Goal: Task Accomplishment & Management: Manage account settings

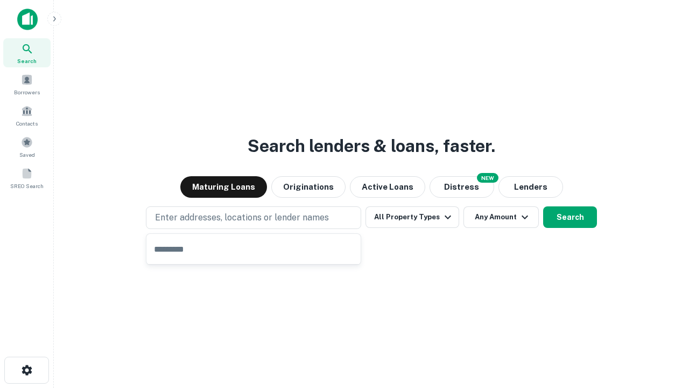
type input "**********"
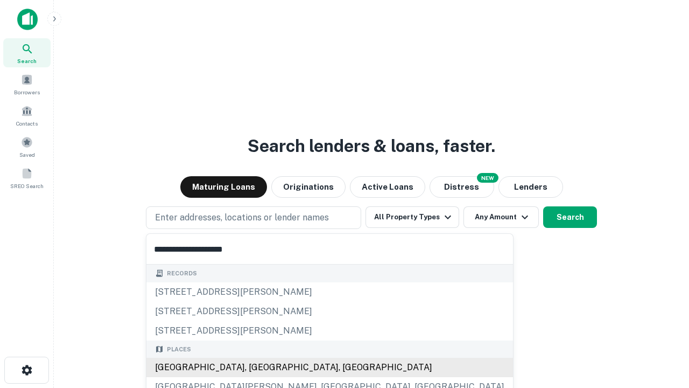
click at [257, 367] on div "Santa Monica, CA, USA" at bounding box center [329, 367] width 367 height 19
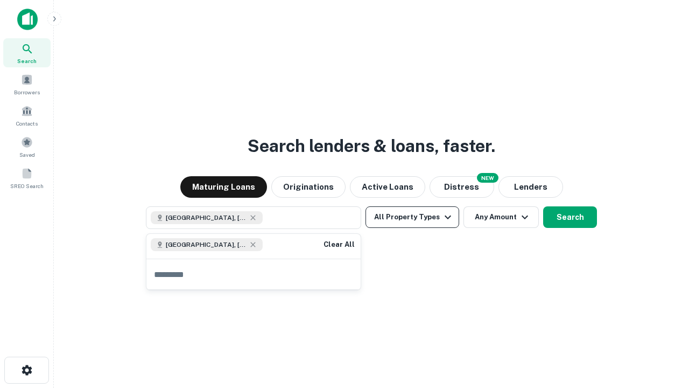
click at [413, 217] on button "All Property Types" at bounding box center [413, 217] width 94 height 22
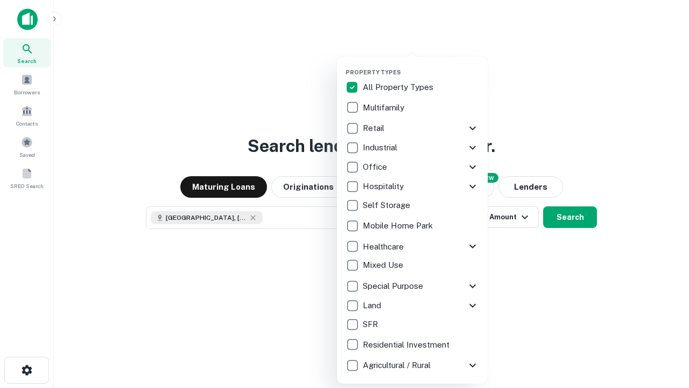
click at [421, 65] on button "button" at bounding box center [421, 65] width 151 height 1
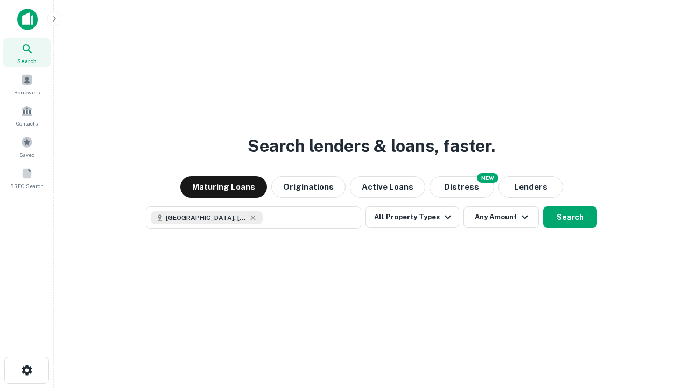
scroll to position [17, 0]
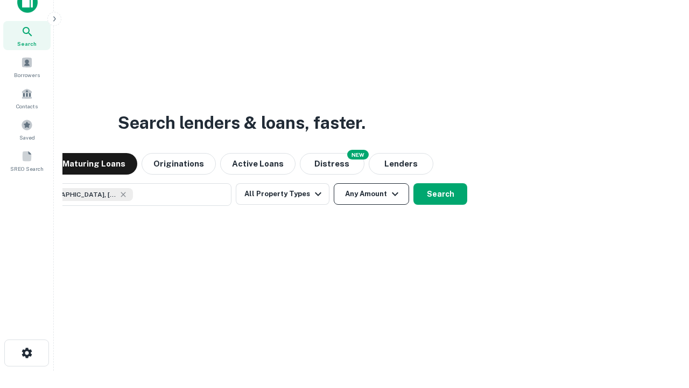
click at [334, 183] on button "Any Amount" at bounding box center [371, 194] width 75 height 22
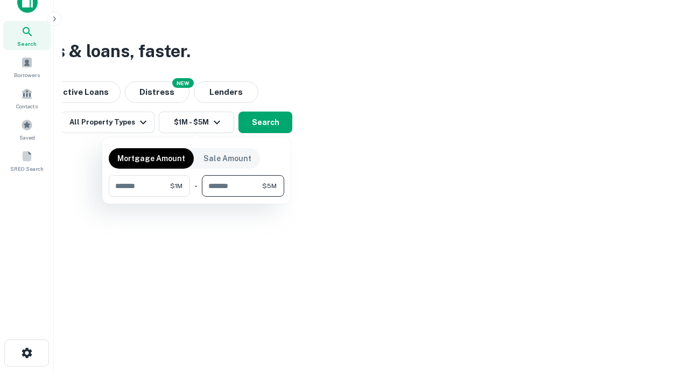
type input "*******"
click at [197, 197] on button "button" at bounding box center [197, 197] width 176 height 1
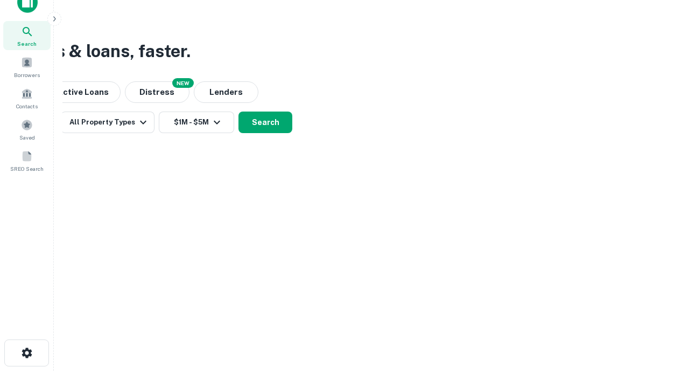
scroll to position [17, 0]
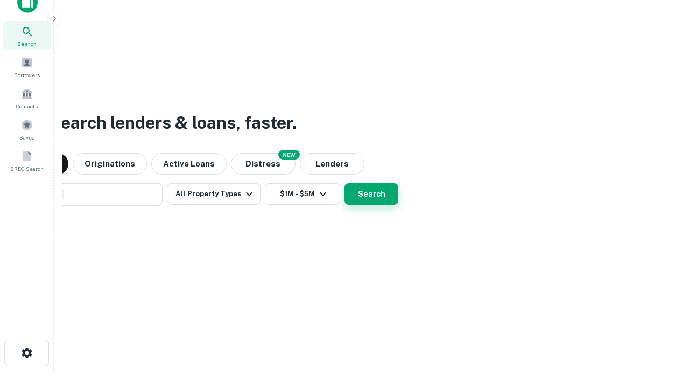
click at [345, 183] on button "Search" at bounding box center [372, 194] width 54 height 22
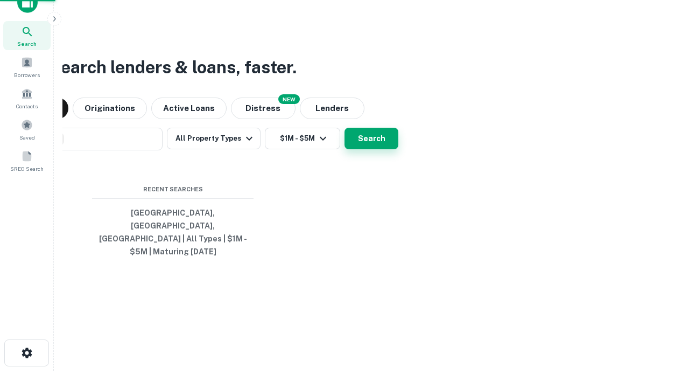
scroll to position [35, 305]
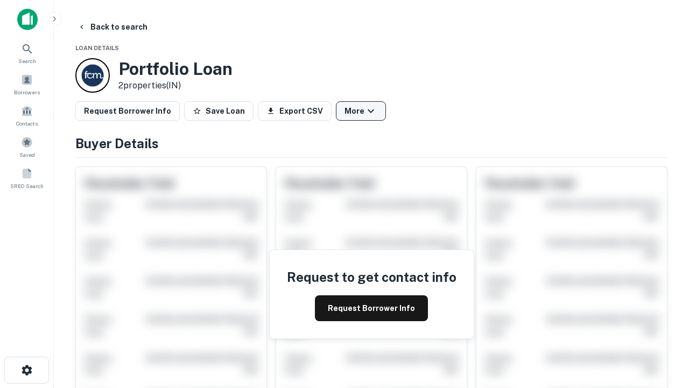
click at [361, 111] on button "More" at bounding box center [361, 110] width 50 height 19
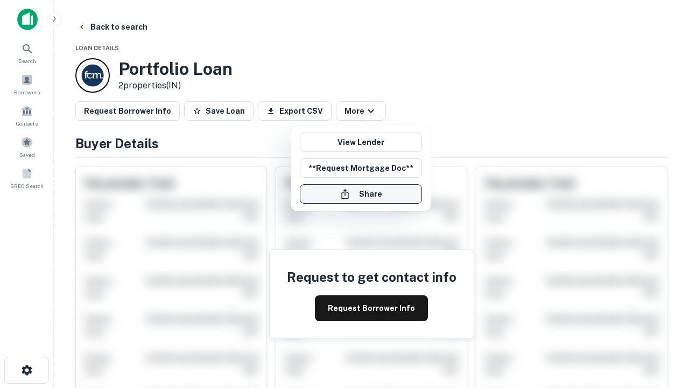
click at [361, 194] on button "Share" at bounding box center [361, 193] width 122 height 19
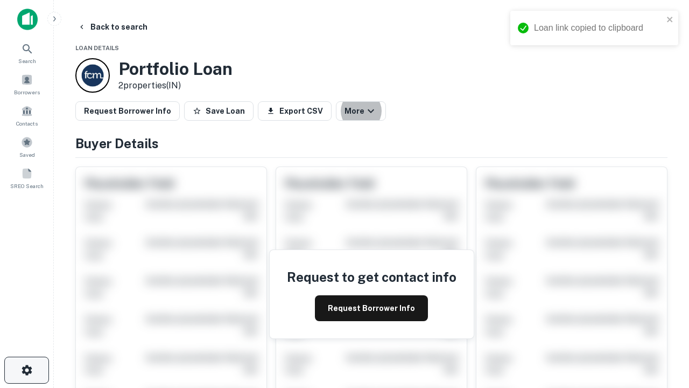
click at [26, 370] on icon "button" at bounding box center [26, 370] width 13 height 13
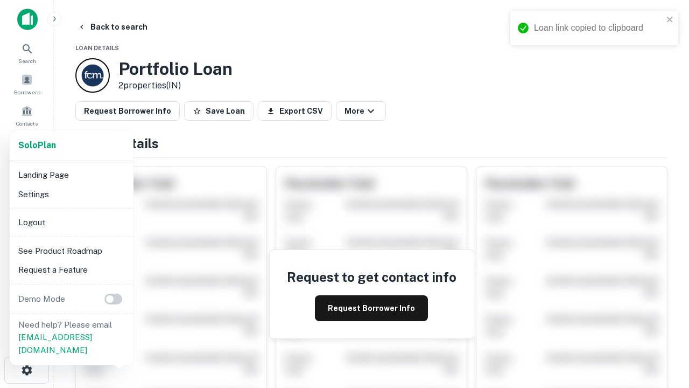
click at [71, 222] on li "Logout" at bounding box center [71, 222] width 115 height 19
